Goal: Task Accomplishment & Management: Complete application form

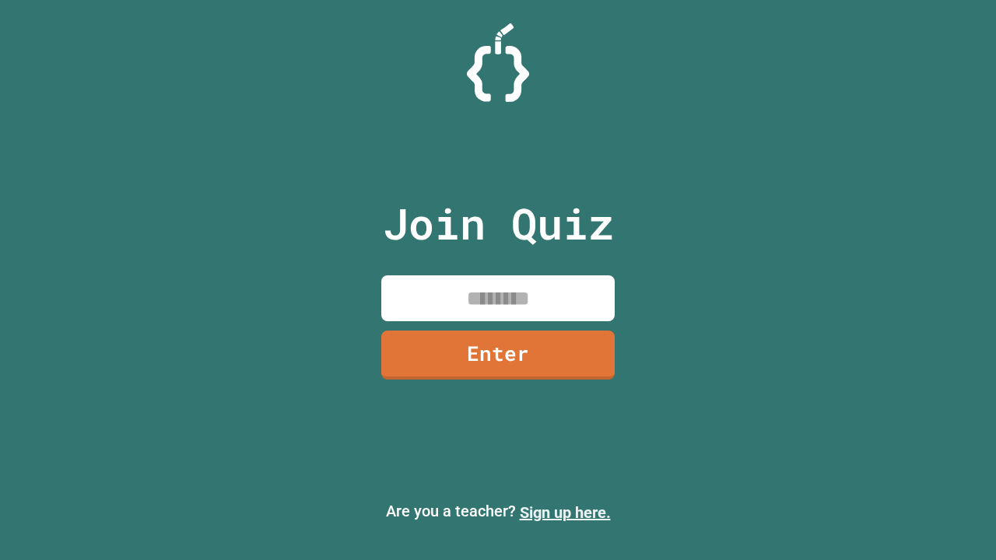
click at [565, 513] on link "Sign up here." at bounding box center [565, 512] width 91 height 19
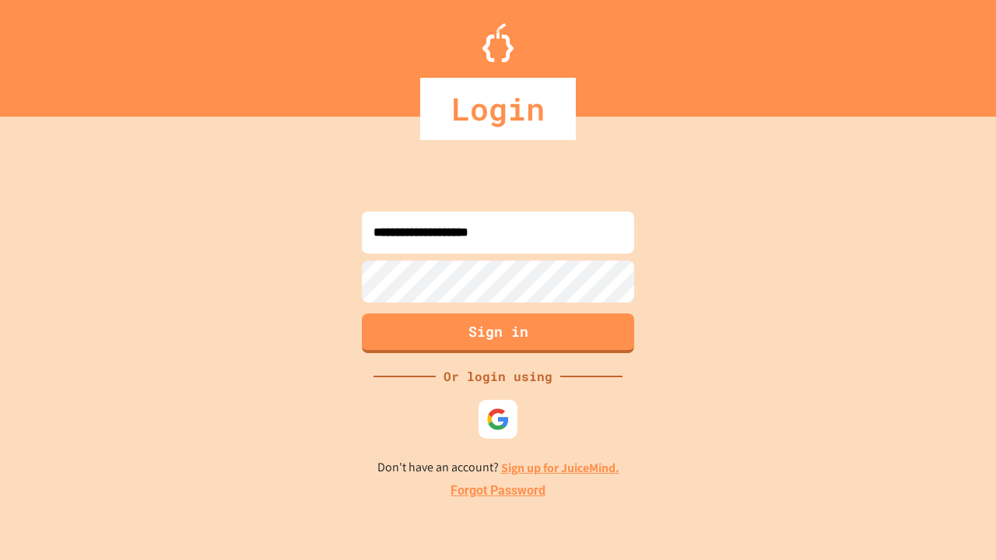
type input "**********"
